Goal: Transaction & Acquisition: Purchase product/service

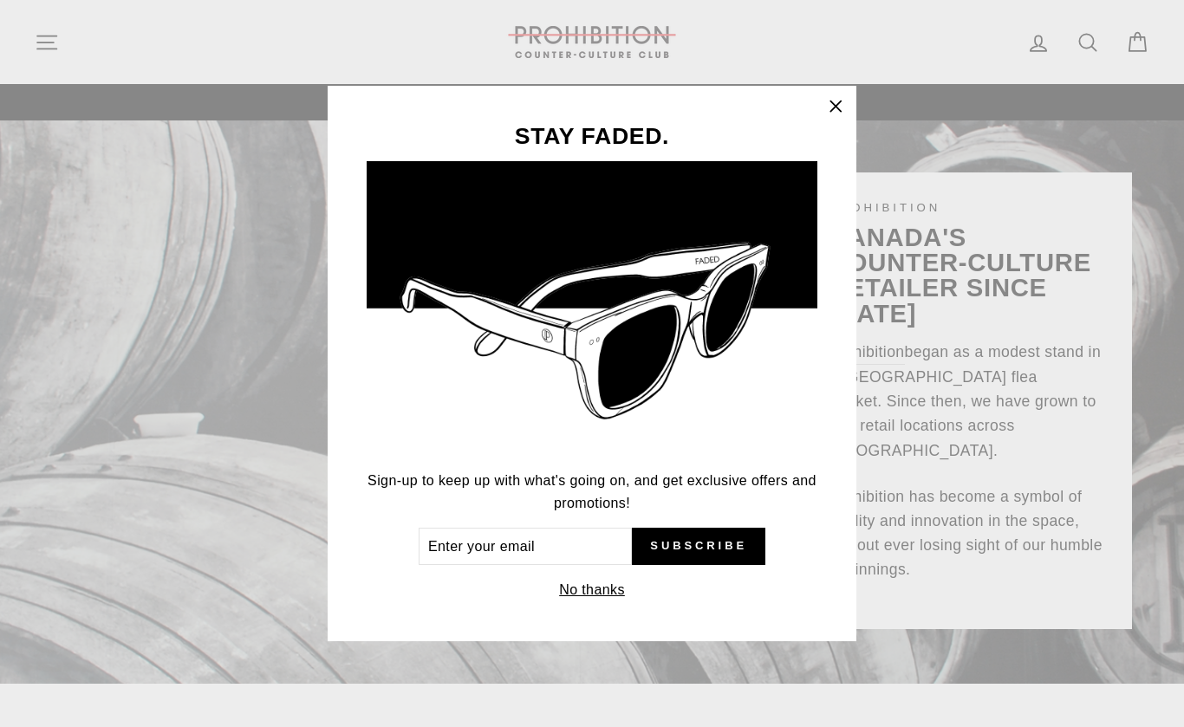
click at [578, 591] on button "No thanks" at bounding box center [592, 590] width 76 height 24
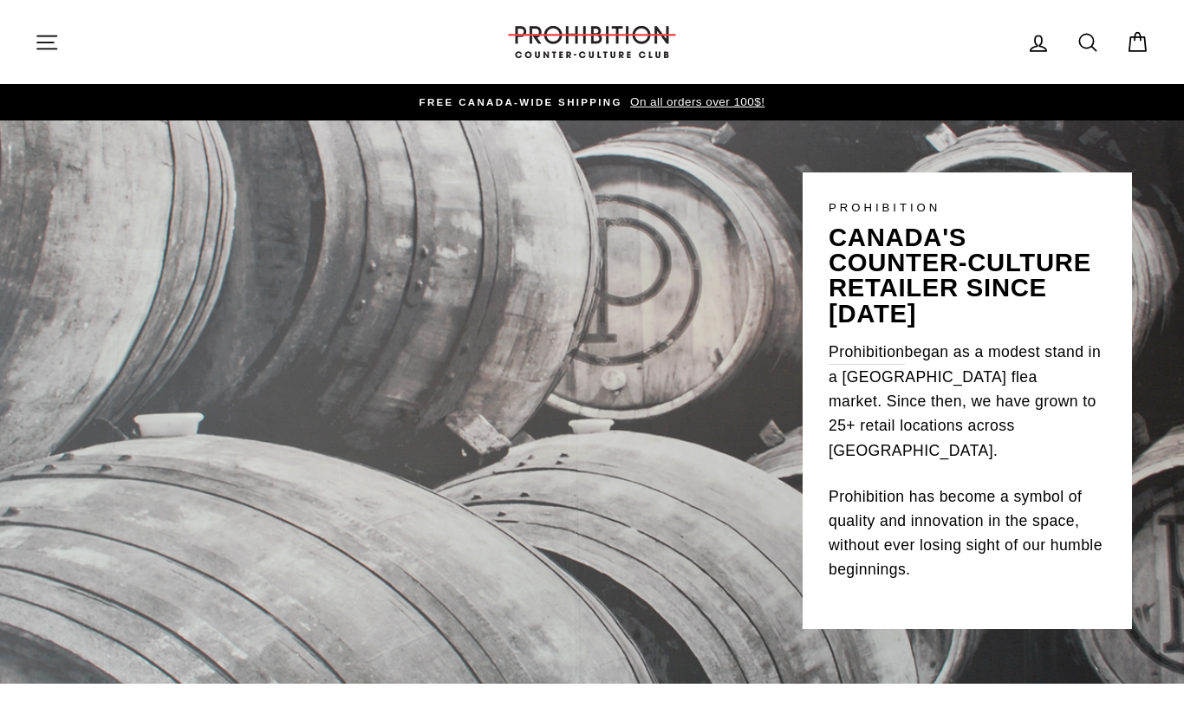
click at [53, 53] on icon "button" at bounding box center [47, 42] width 24 height 24
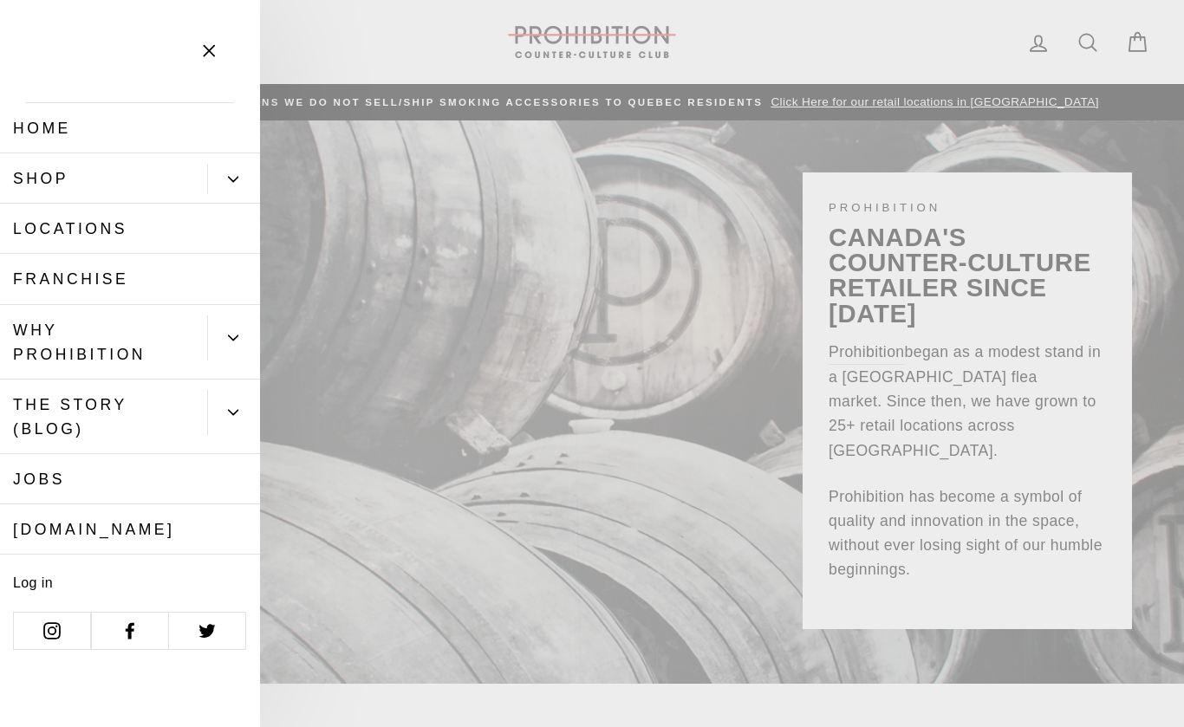
click at [36, 186] on link "Shop" at bounding box center [103, 178] width 207 height 50
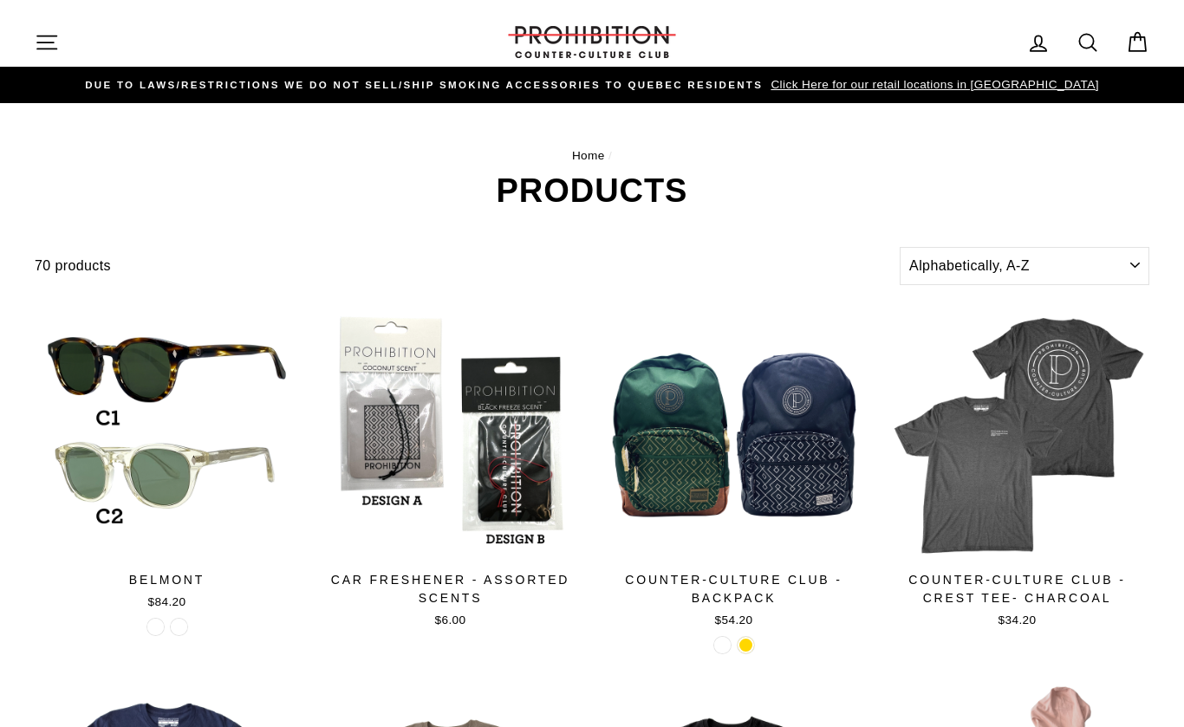
click at [34, 51] on button "Site navigation" at bounding box center [46, 41] width 45 height 37
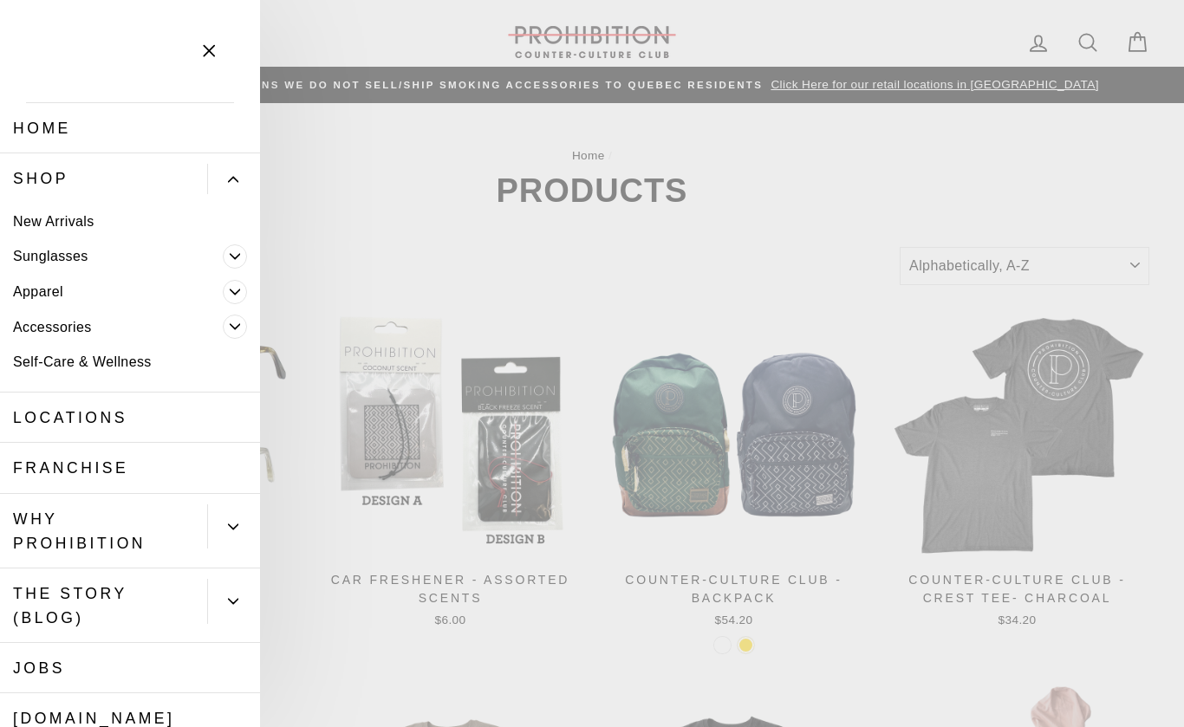
click at [47, 329] on link "Accessories" at bounding box center [111, 327] width 223 height 36
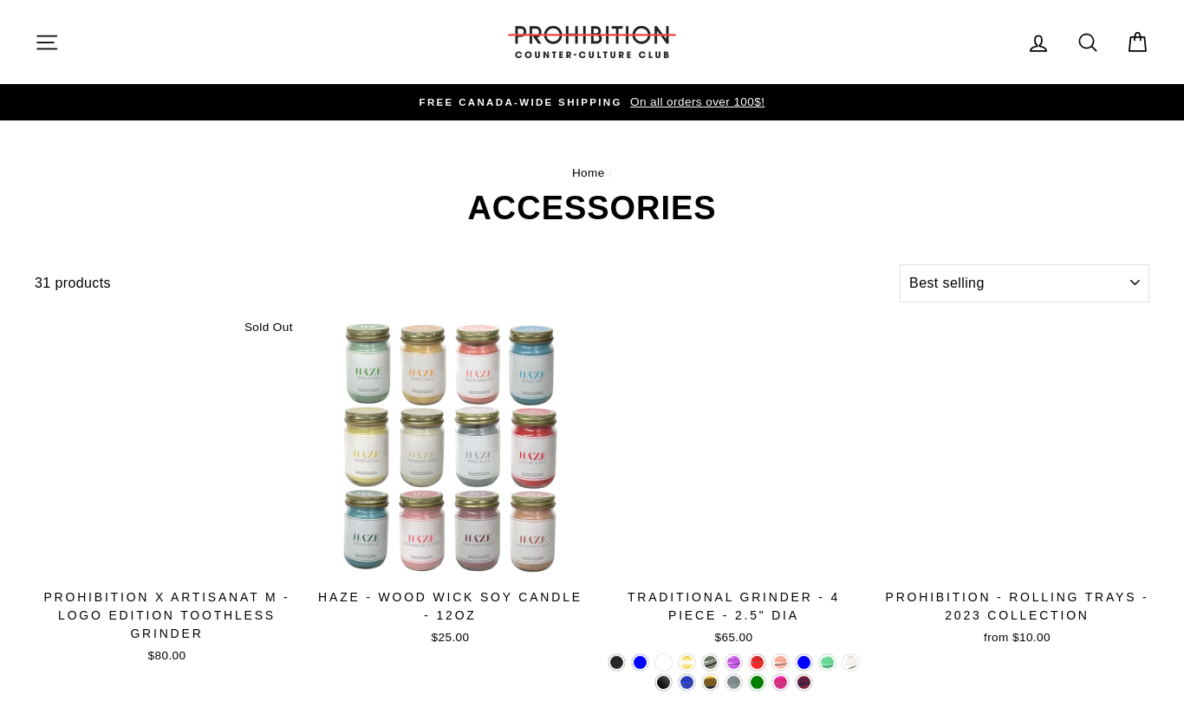
select select "best-selling"
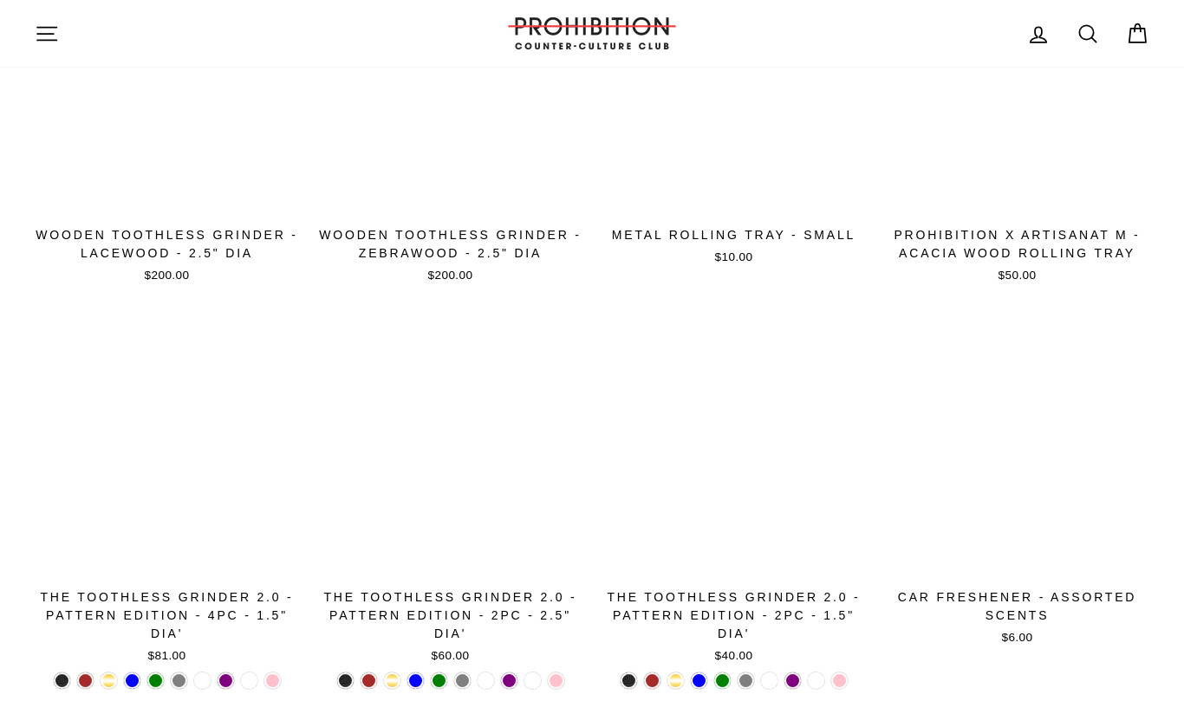
scroll to position [1522, 0]
